Goal: Transaction & Acquisition: Purchase product/service

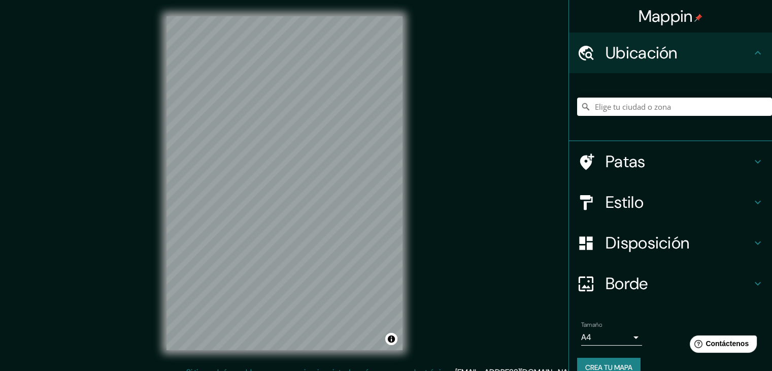
click at [645, 117] on div at bounding box center [674, 106] width 195 height 51
click at [642, 107] on input "Elige tu ciudad o zona" at bounding box center [674, 106] width 195 height 18
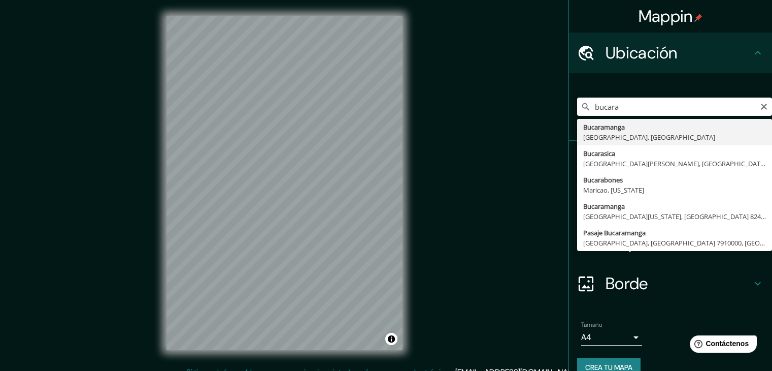
type input "Bucaramanga, [GEOGRAPHIC_DATA], [GEOGRAPHIC_DATA]"
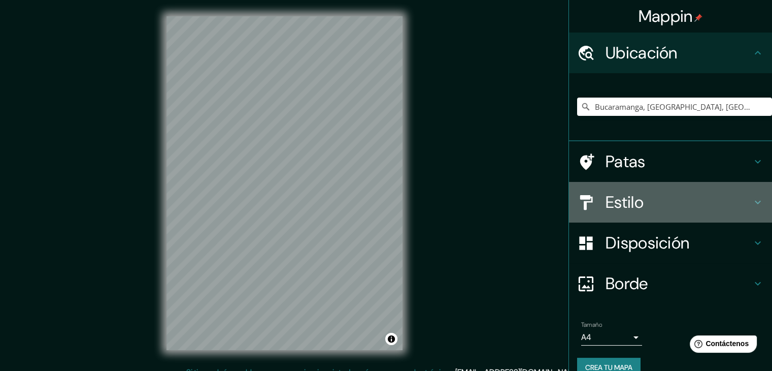
click at [752, 202] on icon at bounding box center [758, 202] width 12 height 12
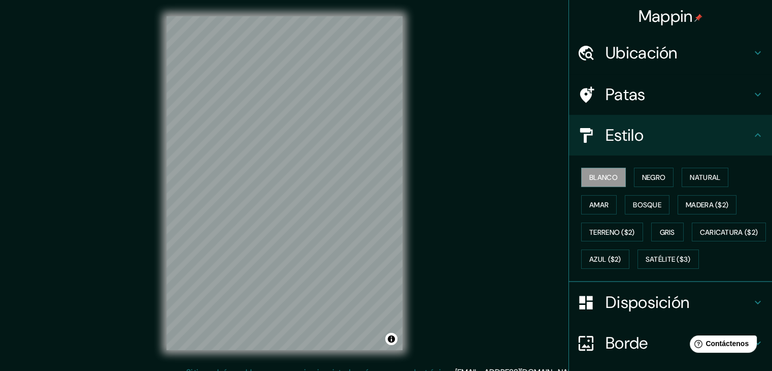
click at [672, 177] on div "Blanco Negro Natural Amar Bosque Madera ($2) Terreno ($2) Gris Caricatura ($2) …" at bounding box center [674, 217] width 195 height 109
click at [661, 178] on button "Negro" at bounding box center [654, 177] width 40 height 19
click at [693, 178] on font "Natural" at bounding box center [705, 177] width 30 height 9
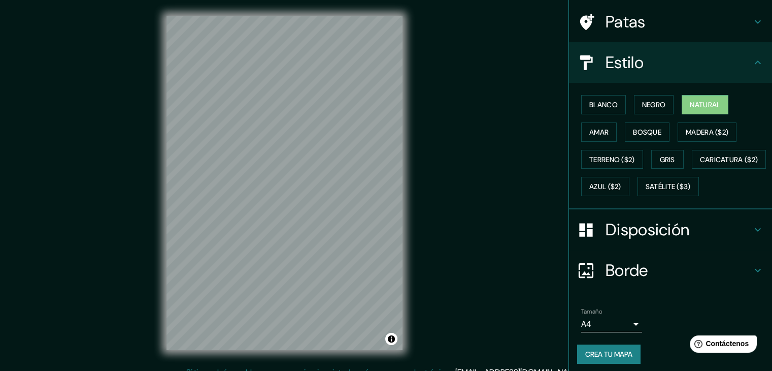
scroll to position [102, 0]
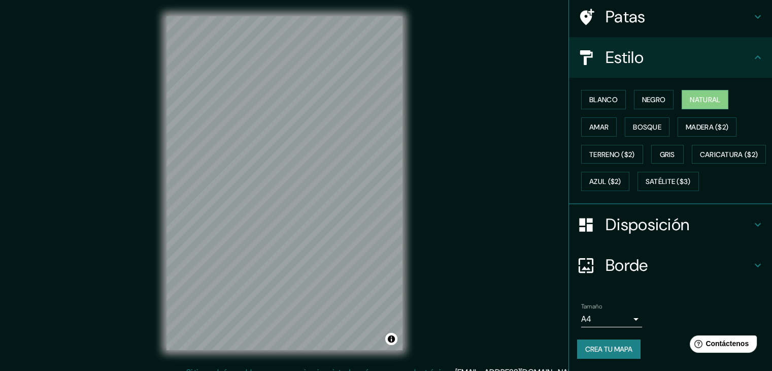
click at [743, 224] on div "Disposición" at bounding box center [670, 224] width 203 height 41
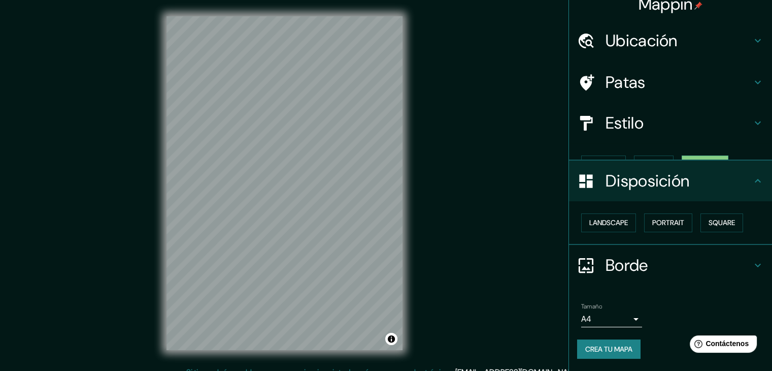
scroll to position [0, 0]
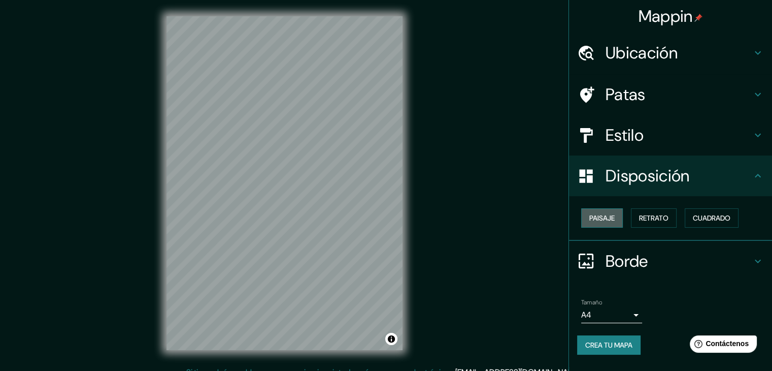
click at [600, 218] on font "Paisaje" at bounding box center [601, 217] width 25 height 9
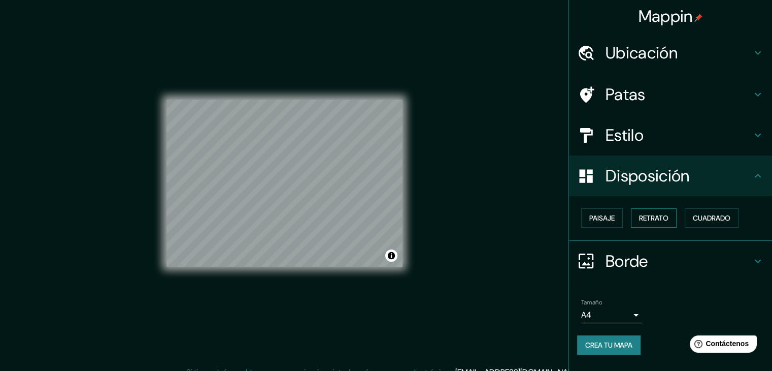
click at [672, 216] on button "Retrato" at bounding box center [654, 217] width 46 height 19
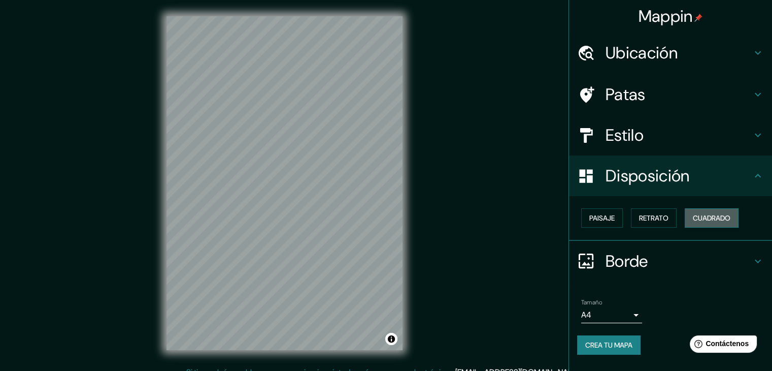
click at [701, 213] on font "Cuadrado" at bounding box center [712, 217] width 38 height 9
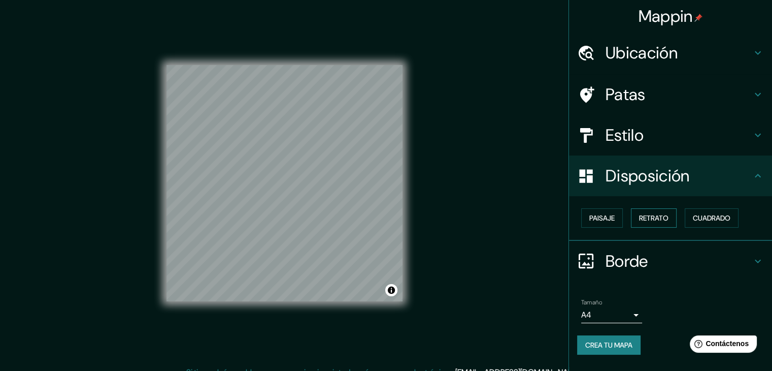
click at [644, 220] on font "Retrato" at bounding box center [653, 217] width 29 height 9
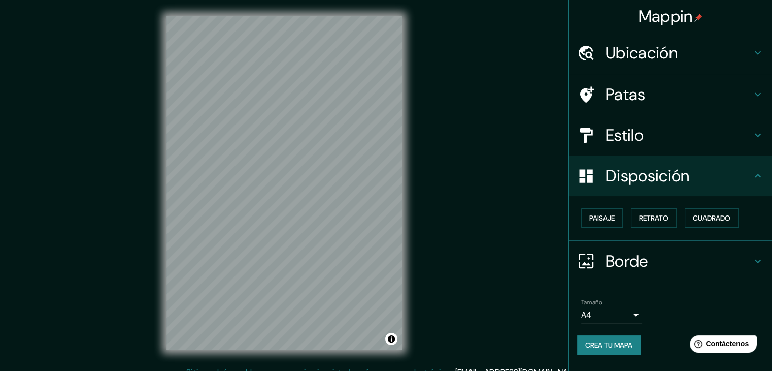
click at [700, 186] on div "Disposición" at bounding box center [670, 175] width 203 height 41
click at [712, 135] on h4 "Estilo" at bounding box center [679, 135] width 146 height 20
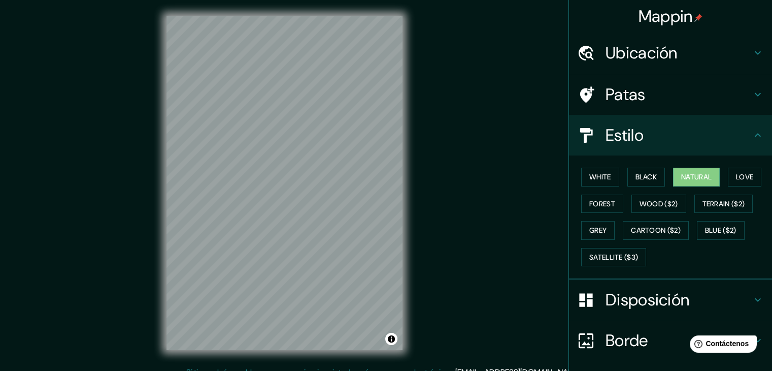
click at [705, 136] on h4 "Estilo" at bounding box center [679, 135] width 146 height 20
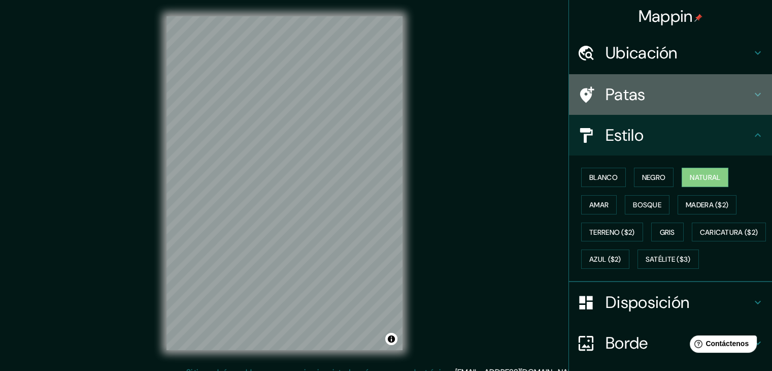
click at [689, 106] on div "Patas" at bounding box center [670, 94] width 203 height 41
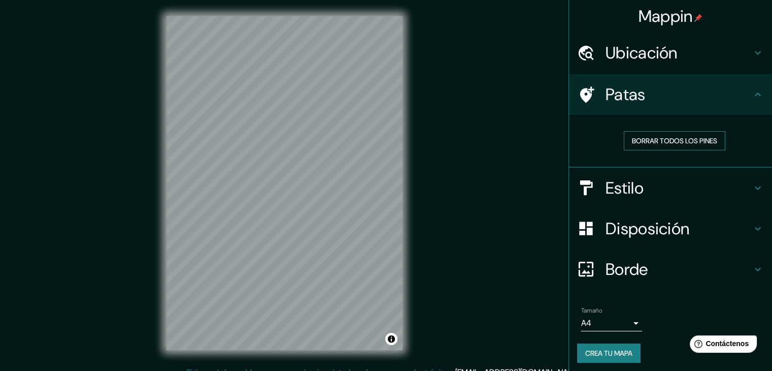
click at [664, 140] on font "Borrar todos los pines" at bounding box center [674, 140] width 85 height 9
click at [607, 107] on div "Patas" at bounding box center [670, 94] width 203 height 41
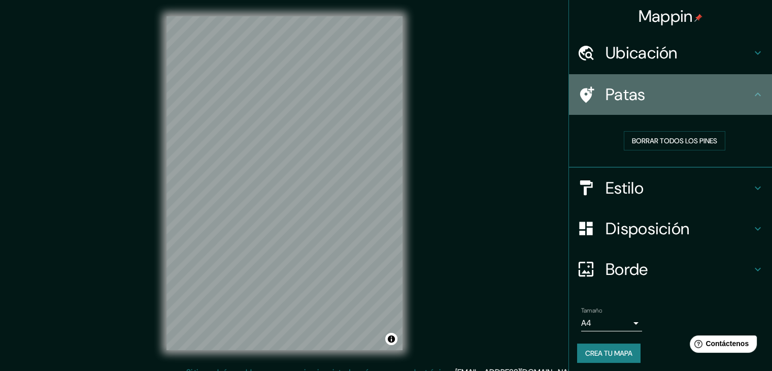
click at [641, 88] on h4 "Patas" at bounding box center [679, 94] width 146 height 20
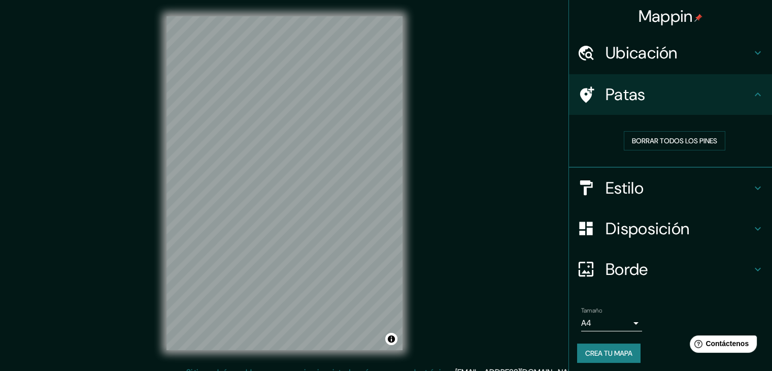
click at [660, 67] on div "Ubicación" at bounding box center [670, 52] width 203 height 41
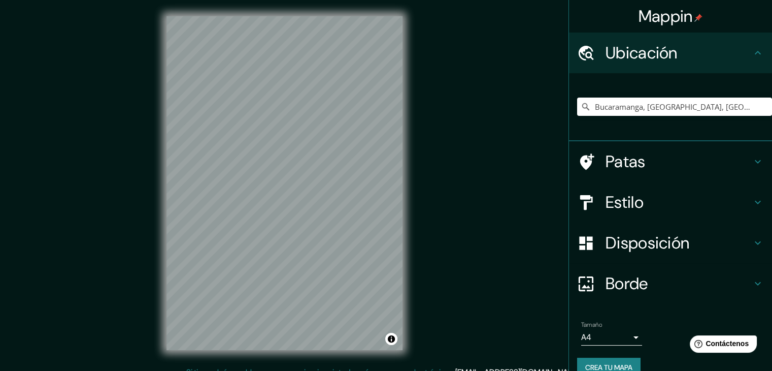
click at [658, 66] on div "Ubicación" at bounding box center [670, 52] width 203 height 41
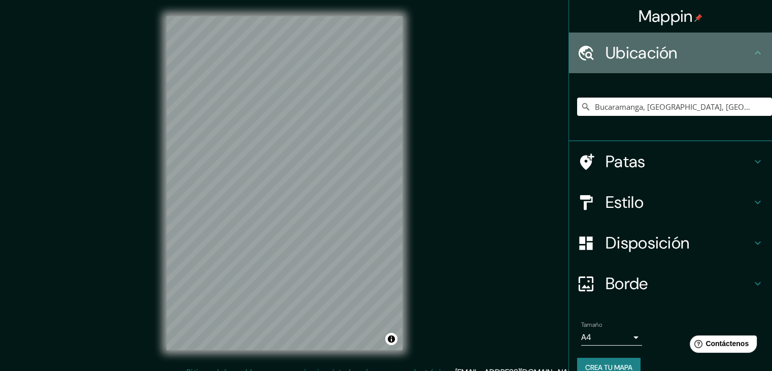
click at [758, 51] on div "Ubicación" at bounding box center [670, 52] width 203 height 41
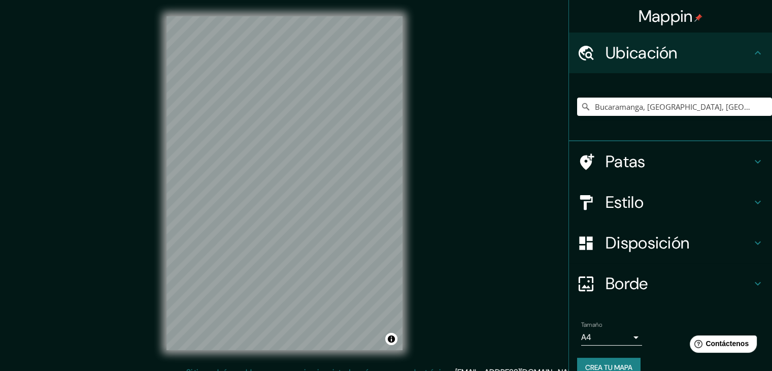
click at [658, 176] on div "Patas" at bounding box center [670, 161] width 203 height 41
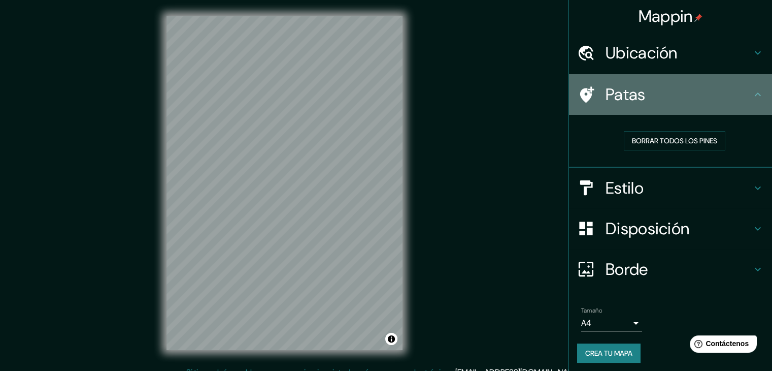
click at [627, 95] on font "Patas" at bounding box center [626, 94] width 40 height 21
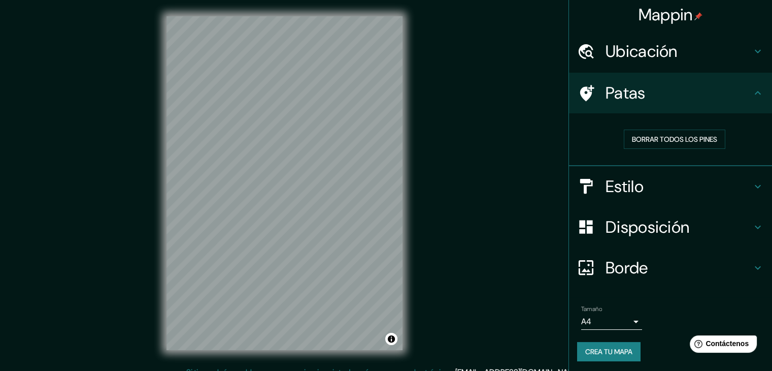
scroll to position [3, 0]
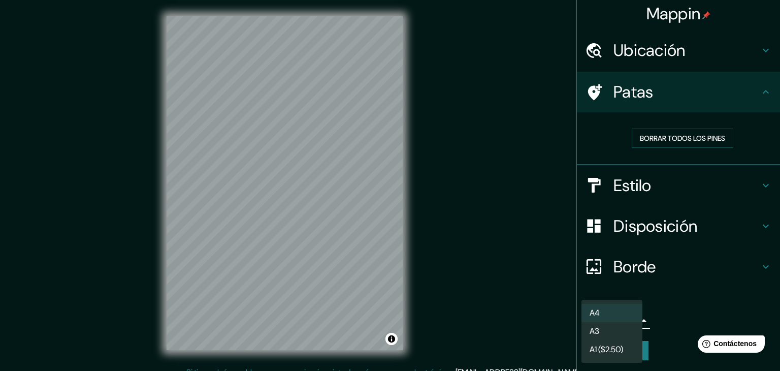
click at [623, 319] on body "Mappin Ubicación Bucaramanga, [GEOGRAPHIC_DATA], [GEOGRAPHIC_DATA] Patas Borrar…" at bounding box center [390, 185] width 780 height 371
click at [664, 308] on div at bounding box center [390, 185] width 780 height 371
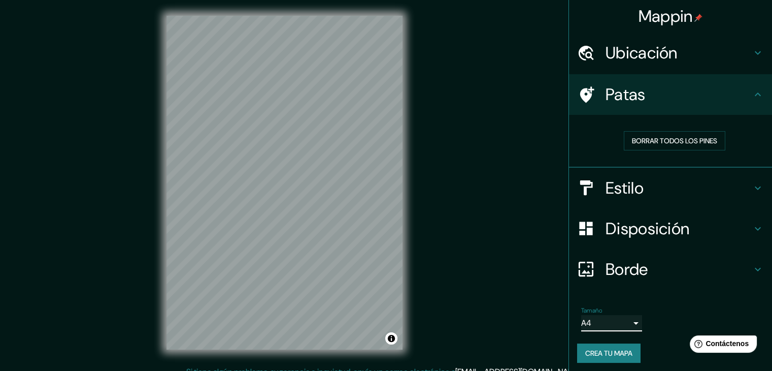
scroll to position [0, 0]
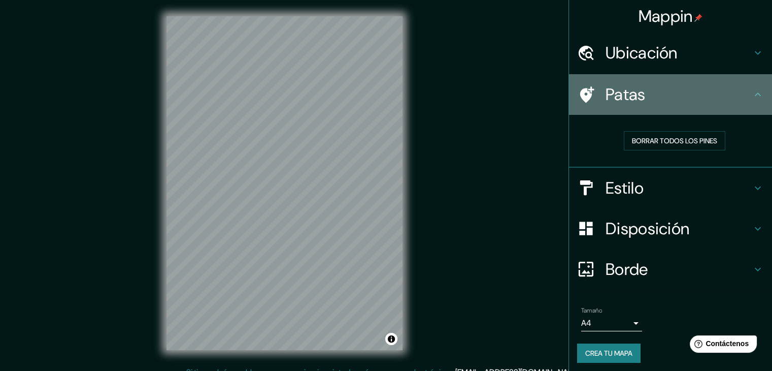
click at [623, 106] on div "Patas" at bounding box center [670, 94] width 203 height 41
drag, startPoint x: 575, startPoint y: 94, endPoint x: 573, endPoint y: 85, distance: 9.4
click at [573, 85] on div "Patas" at bounding box center [670, 94] width 203 height 41
click at [577, 86] on icon at bounding box center [586, 95] width 18 height 18
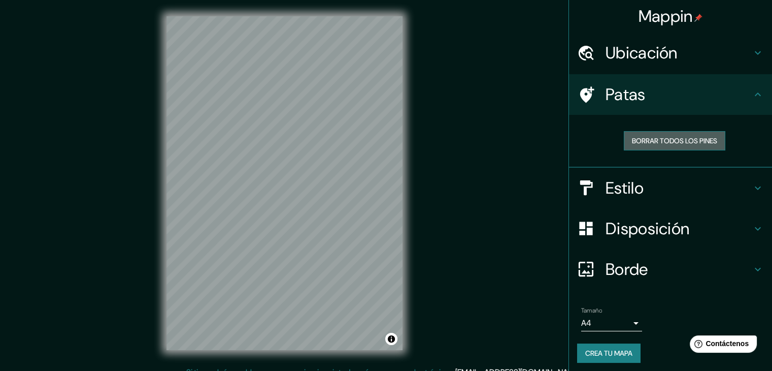
click at [669, 135] on font "Borrar todos los pines" at bounding box center [674, 140] width 85 height 13
click at [684, 144] on font "Borrar todos los pines" at bounding box center [674, 140] width 85 height 9
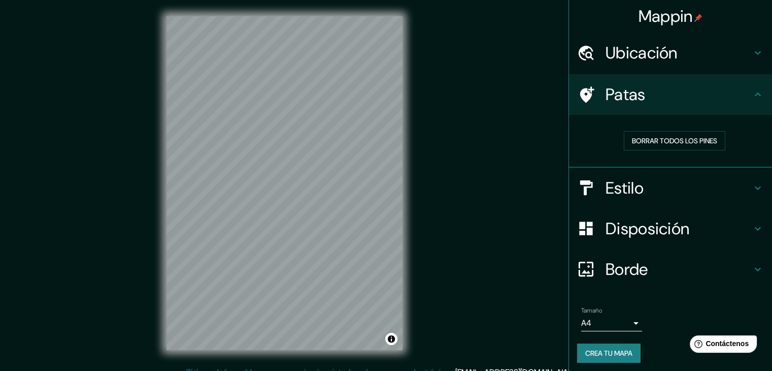
click at [676, 163] on div "Borrar todos los pines" at bounding box center [670, 141] width 203 height 53
click at [675, 160] on div "Borrar todos los pines" at bounding box center [670, 141] width 203 height 53
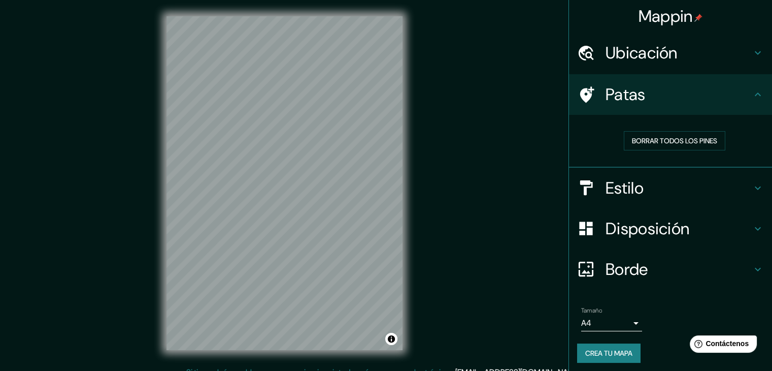
click at [675, 160] on div "Borrar todos los pines" at bounding box center [670, 141] width 203 height 53
click at [715, 102] on h4 "Patas" at bounding box center [679, 94] width 146 height 20
click at [728, 101] on h4 "Patas" at bounding box center [679, 94] width 146 height 20
click at [738, 100] on h4 "Patas" at bounding box center [679, 94] width 146 height 20
click at [743, 196] on h4 "Estilo" at bounding box center [679, 188] width 146 height 20
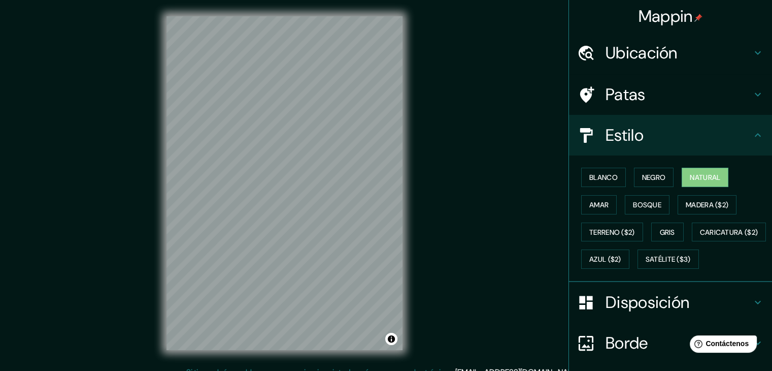
click at [589, 273] on div "Blanco Negro Natural Amar Bosque Madera ($2) Terreno ($2) Gris Caricatura ($2) …" at bounding box center [674, 217] width 195 height 109
click at [646, 264] on font "Satélite ($3)" at bounding box center [668, 259] width 45 height 9
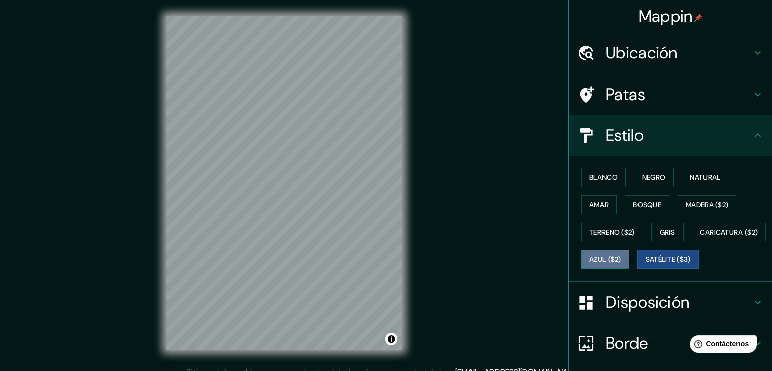
click at [629, 250] on button "Azul ($2)" at bounding box center [605, 258] width 48 height 19
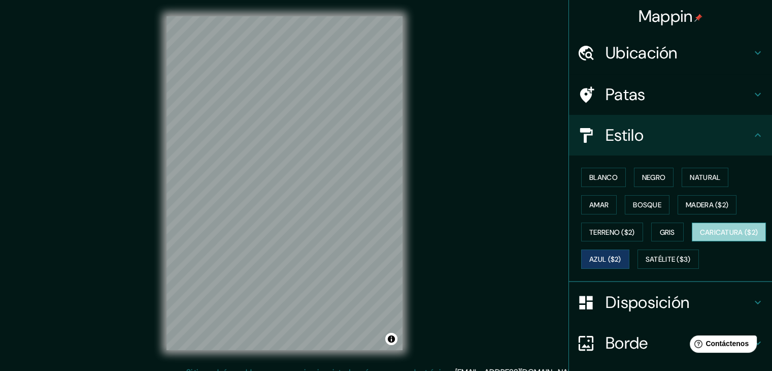
click at [700, 237] on font "Caricatura ($2)" at bounding box center [729, 231] width 58 height 9
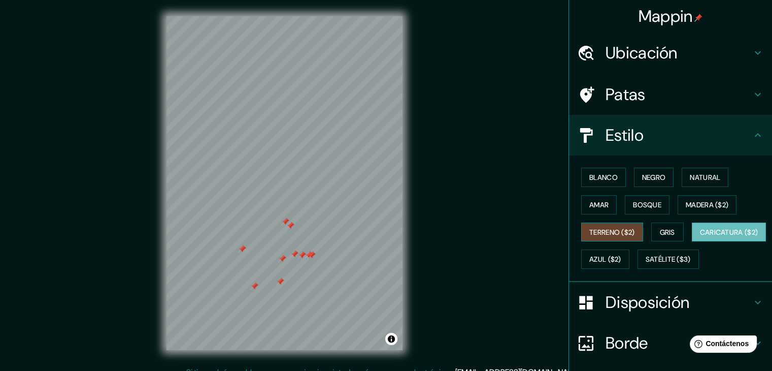
click at [603, 222] on button "Terreno ($2)" at bounding box center [612, 231] width 62 height 19
click at [603, 229] on font "Terreno ($2)" at bounding box center [612, 231] width 46 height 9
click at [622, 91] on font "Patas" at bounding box center [626, 94] width 40 height 21
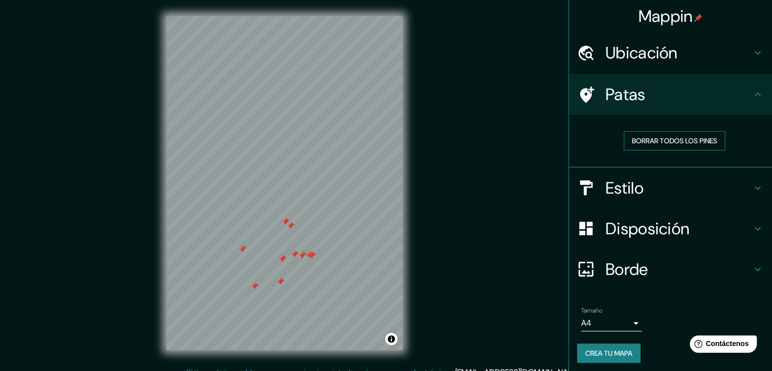
click at [649, 137] on font "Borrar todos los pines" at bounding box center [674, 140] width 85 height 9
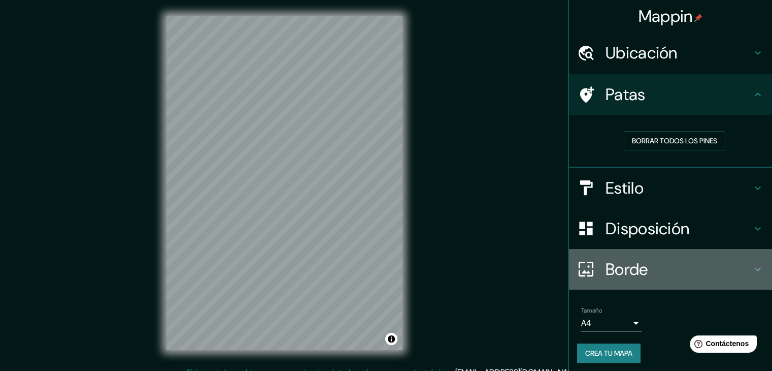
click at [626, 250] on div "Borde" at bounding box center [670, 269] width 203 height 41
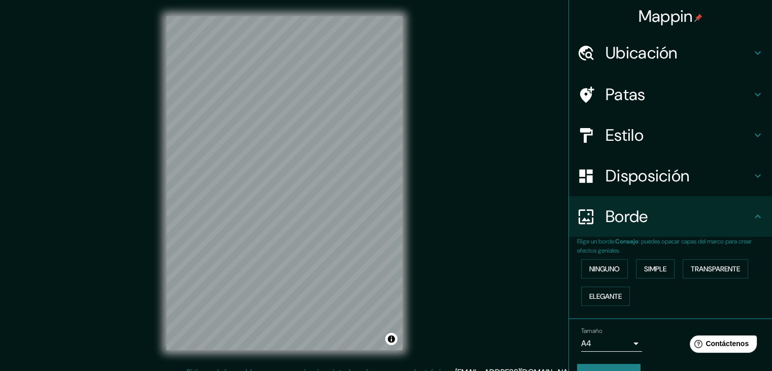
click at [625, 163] on div "Disposición" at bounding box center [670, 175] width 203 height 41
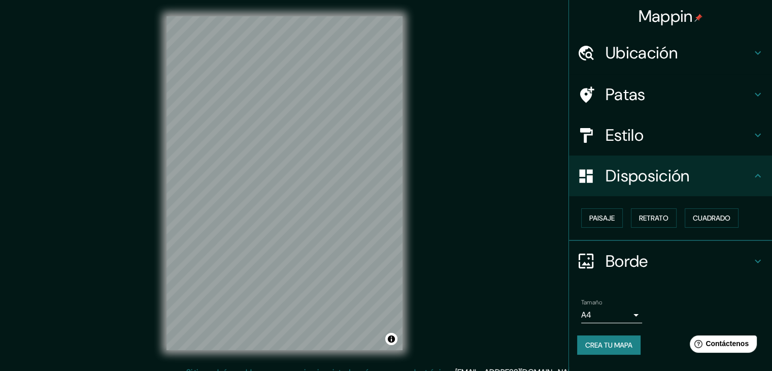
click at [621, 137] on font "Estilo" at bounding box center [625, 134] width 38 height 21
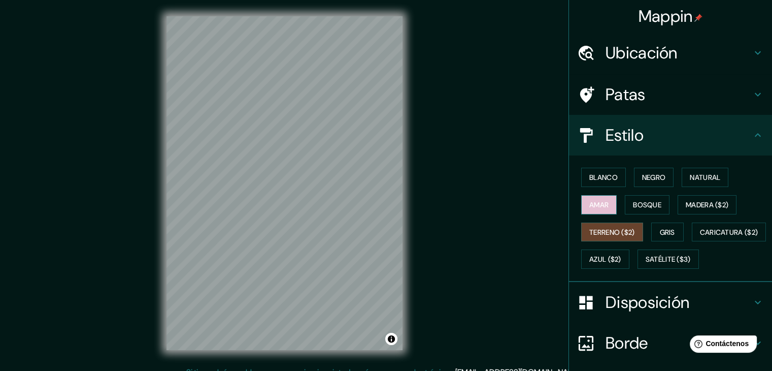
click at [597, 200] on font "Amar" at bounding box center [598, 204] width 19 height 9
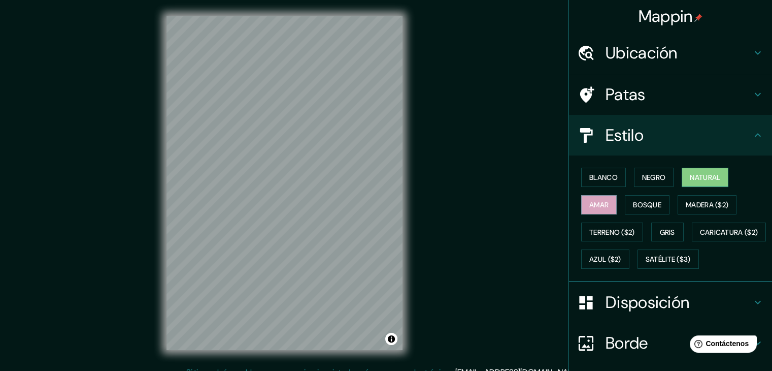
click at [700, 171] on font "Natural" at bounding box center [705, 177] width 30 height 13
click at [620, 103] on font "Patas" at bounding box center [626, 94] width 40 height 21
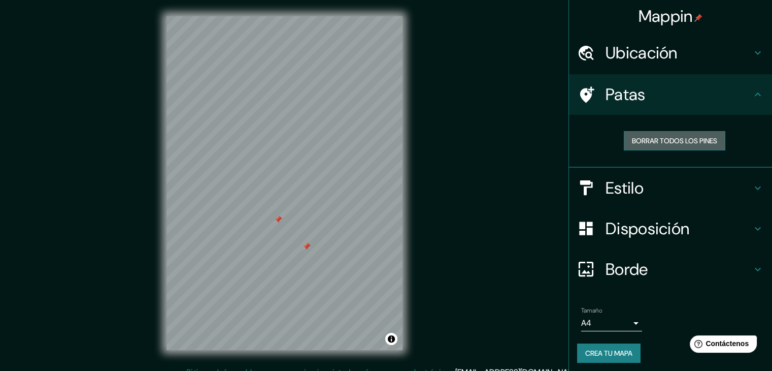
click at [642, 136] on font "Borrar todos los pines" at bounding box center [674, 140] width 85 height 13
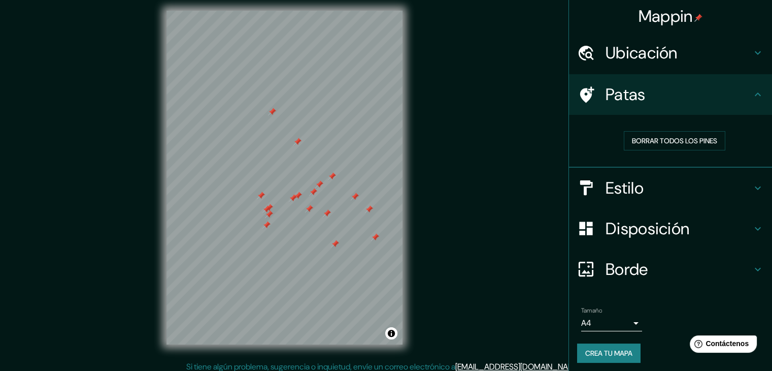
scroll to position [12, 0]
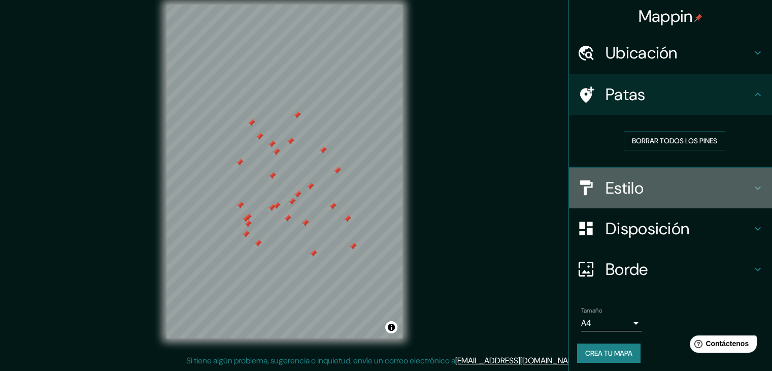
click at [662, 193] on h4 "Estilo" at bounding box center [679, 188] width 146 height 20
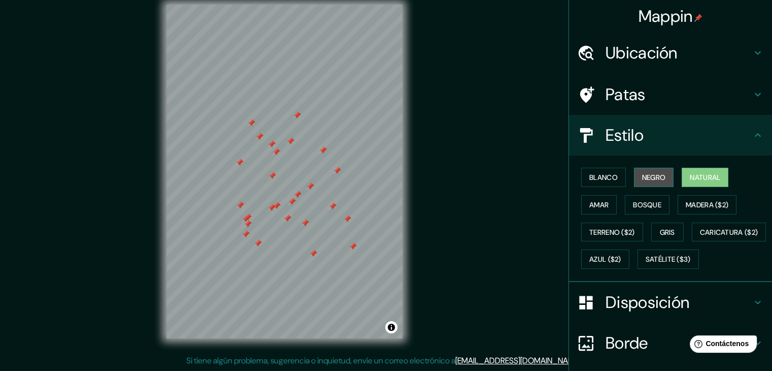
click at [642, 174] on font "Negro" at bounding box center [654, 177] width 24 height 9
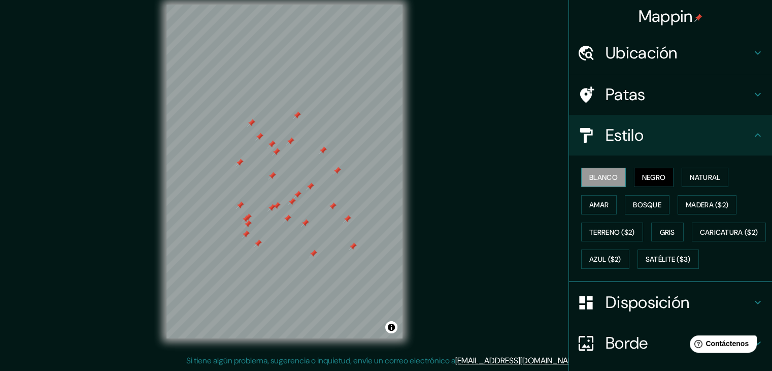
click at [602, 176] on font "Blanco" at bounding box center [603, 177] width 28 height 9
click at [602, 204] on button "Amar" at bounding box center [599, 204] width 36 height 19
click at [590, 186] on button "Blanco" at bounding box center [603, 177] width 45 height 19
click at [636, 202] on font "Bosque" at bounding box center [647, 204] width 28 height 9
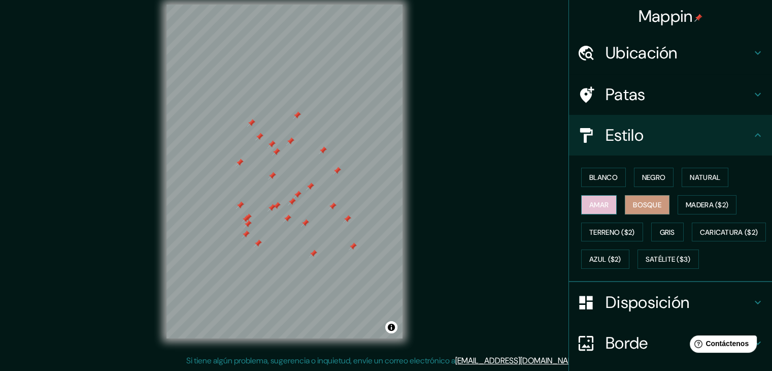
click at [603, 202] on button "Amar" at bounding box center [599, 204] width 36 height 19
click at [618, 227] on font "Terreno ($2)" at bounding box center [612, 231] width 46 height 9
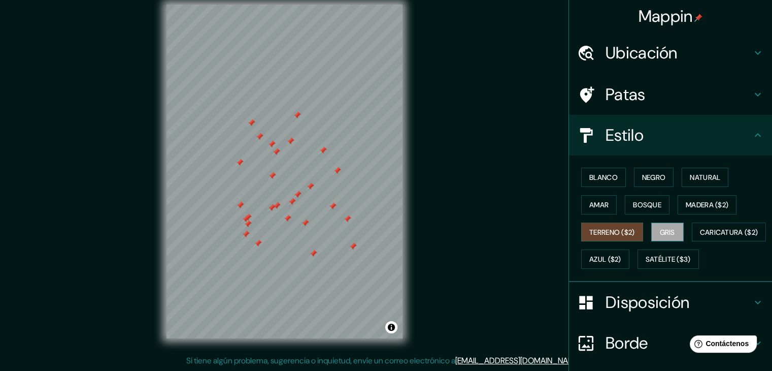
click at [662, 232] on font "Gris" at bounding box center [667, 231] width 15 height 9
click at [630, 244] on div "Blanco Negro Natural Amar Bosque Madera ($2) Terreno ($2) Gris Caricatura ($2) …" at bounding box center [674, 217] width 195 height 109
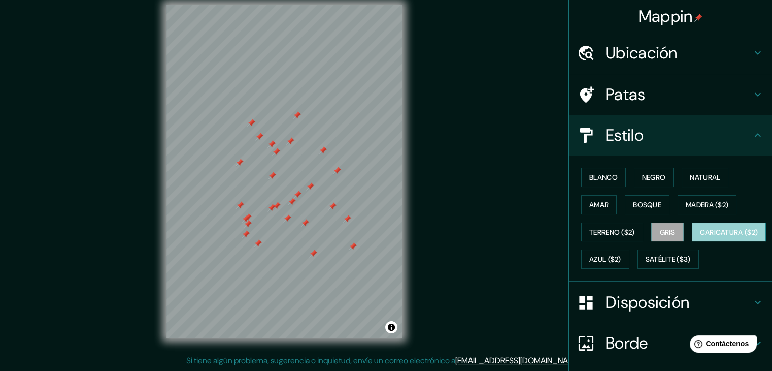
click at [700, 237] on font "Caricatura ($2)" at bounding box center [729, 231] width 58 height 9
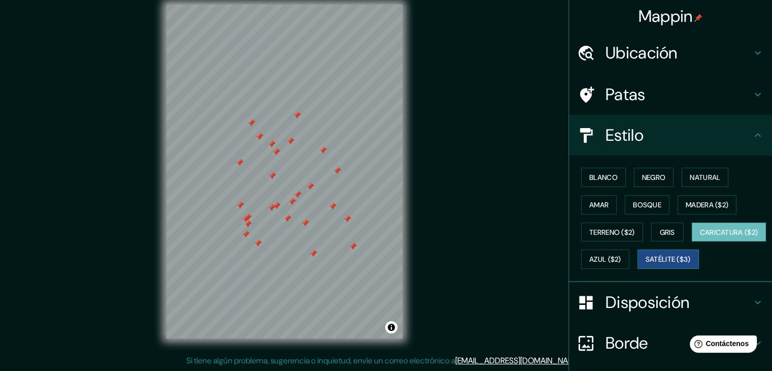
click at [646, 264] on font "Satélite ($3)" at bounding box center [668, 259] width 45 height 9
click at [677, 242] on div "Blanco Negro Natural Amar Bosque Madera ($2) Terreno ($2) Gris Caricatura ($2) …" at bounding box center [674, 217] width 195 height 109
click at [621, 255] on font "Azul ($2)" at bounding box center [605, 259] width 32 height 9
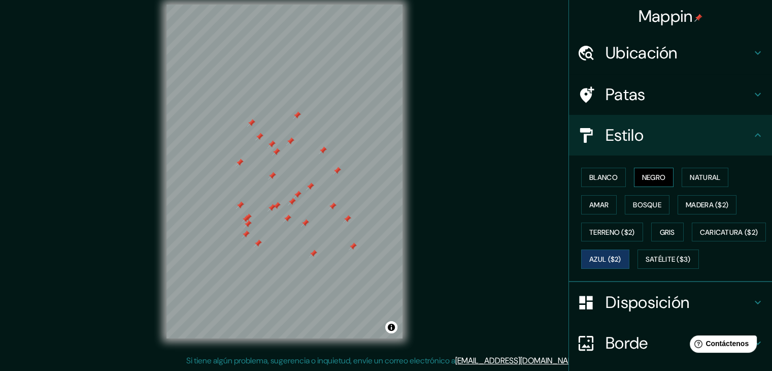
click at [645, 175] on font "Negro" at bounding box center [654, 177] width 24 height 9
click at [694, 169] on button "Natural" at bounding box center [705, 177] width 47 height 19
